Goal: Information Seeking & Learning: Check status

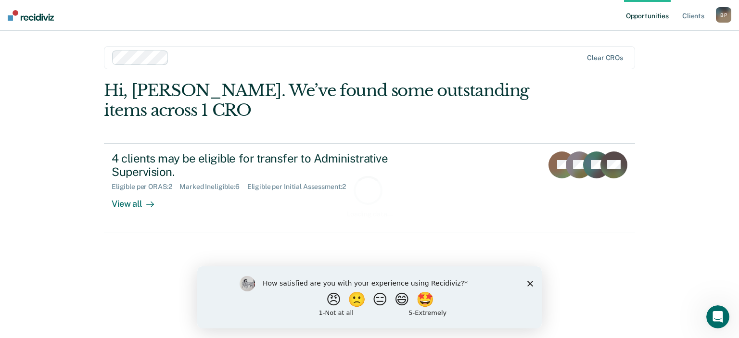
click at [546, 298] on div "Loading data..." at bounding box center [369, 196] width 531 height 230
click at [527, 281] on div "How satisfied are you with your experience using Recidiviz? 😠 🙁 😑 😄 🤩 1 - Not a…" at bounding box center [369, 297] width 344 height 62
click at [529, 282] on polygon "Close survey" at bounding box center [530, 283] width 6 height 6
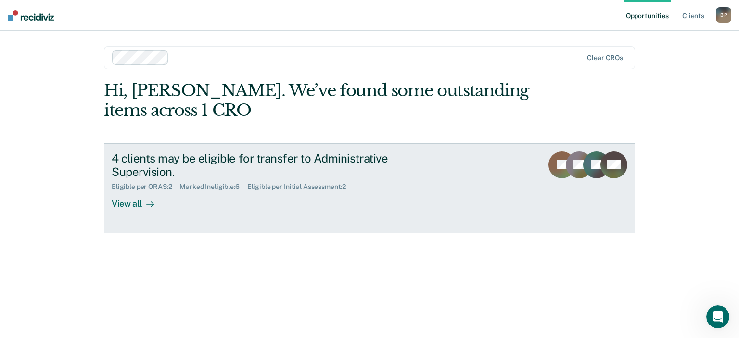
click at [121, 204] on div "View all" at bounding box center [139, 200] width 54 height 19
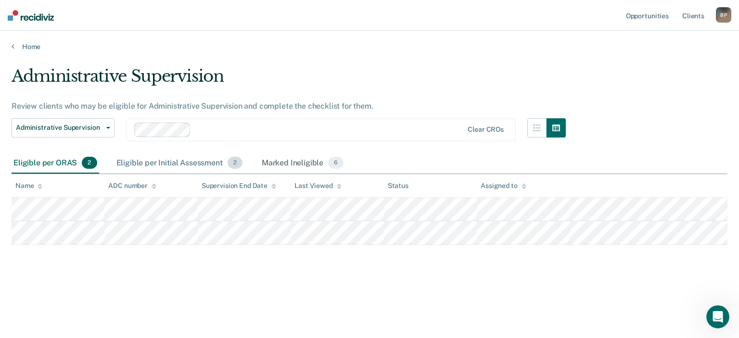
click at [200, 164] on div "Eligible per Initial Assessment 2" at bounding box center [179, 163] width 130 height 21
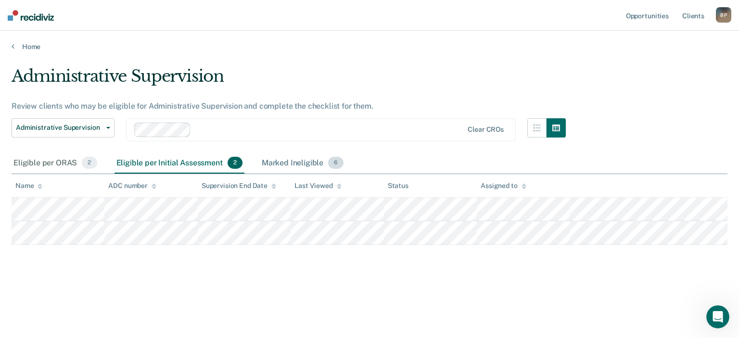
click at [279, 167] on div "Marked Ineligible 6" at bounding box center [303, 163] width 86 height 21
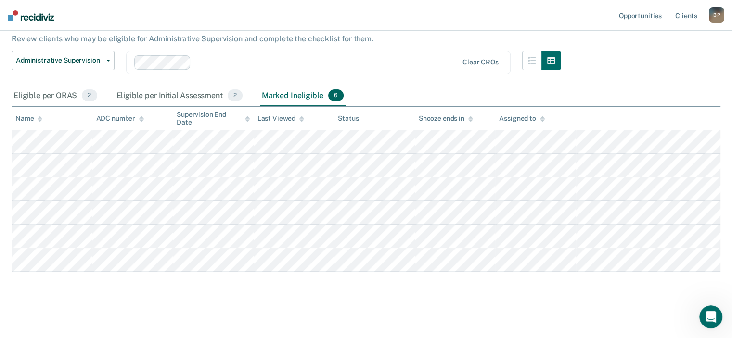
scroll to position [69, 0]
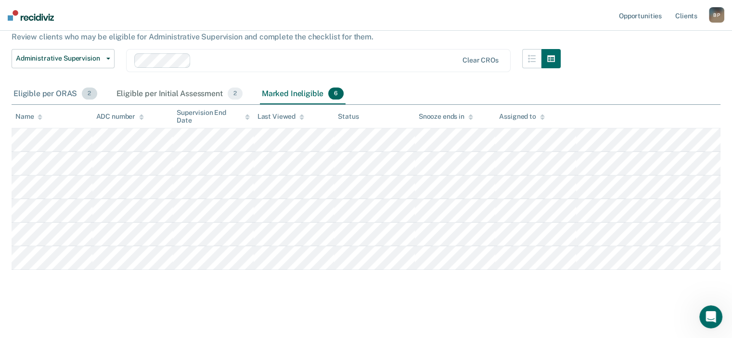
click at [38, 97] on div "Eligible per ORAS 2" at bounding box center [56, 94] width 88 height 21
